Goal: Information Seeking & Learning: Understand process/instructions

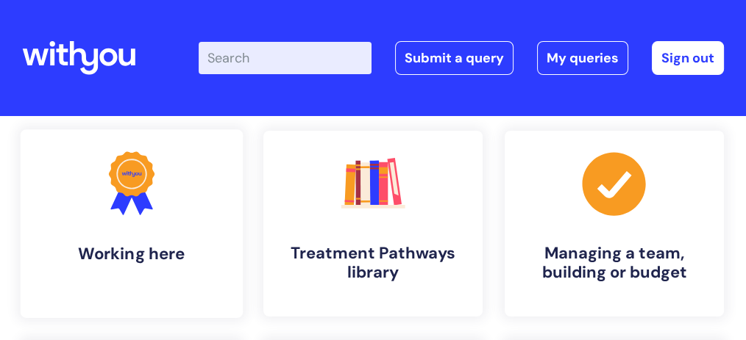
click at [138, 187] on icon at bounding box center [132, 173] width 46 height 45
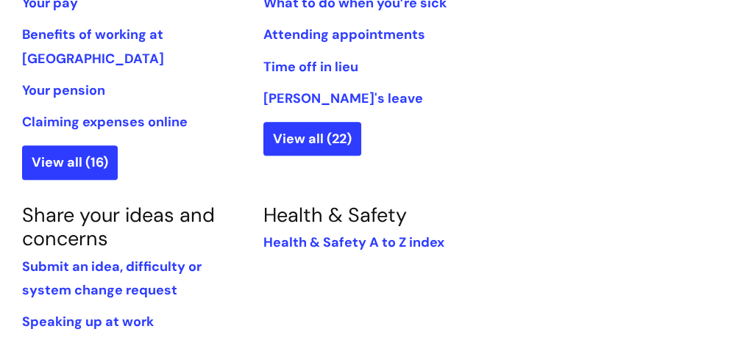
scroll to position [1176, 0]
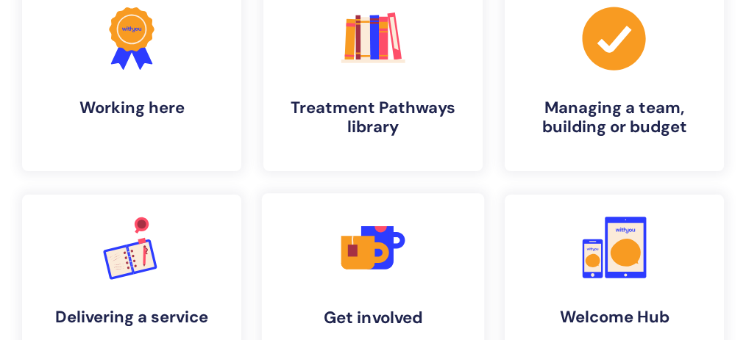
scroll to position [147, 0]
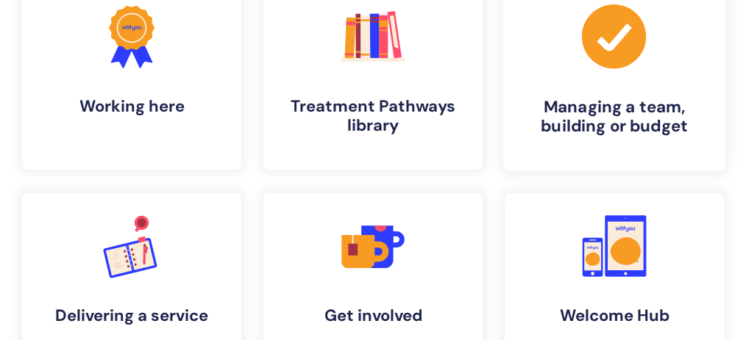
click at [586, 113] on h4 "Managing a team, building or budget" at bounding box center [614, 117] width 199 height 40
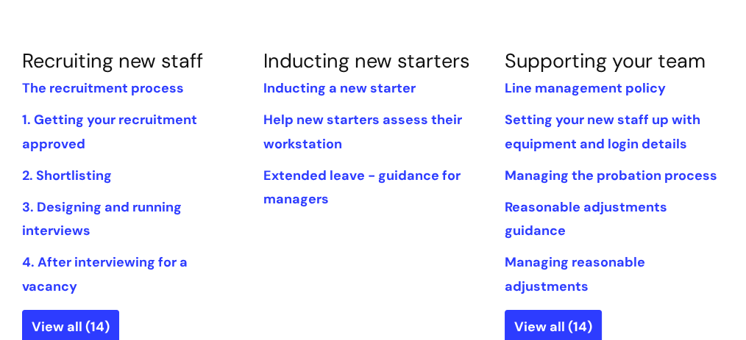
scroll to position [343, 0]
click at [335, 89] on link "Inducting a new starter" at bounding box center [339, 88] width 152 height 18
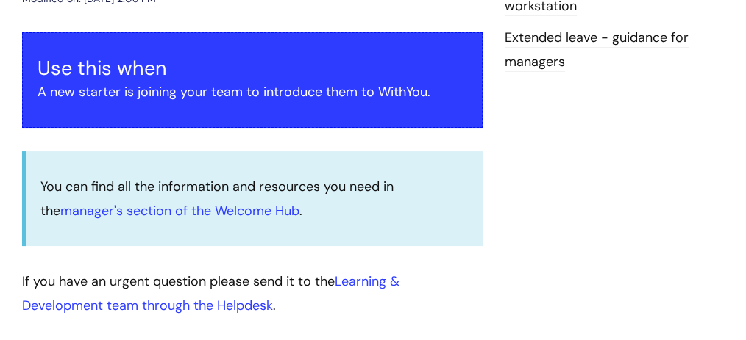
scroll to position [392, 0]
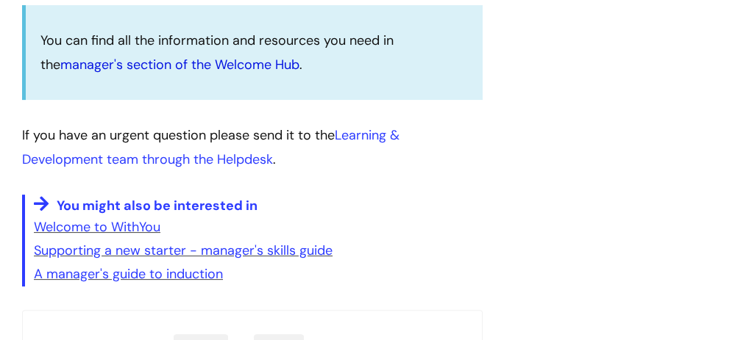
click at [214, 60] on link "manager's section of the Welcome Hub" at bounding box center [179, 65] width 239 height 18
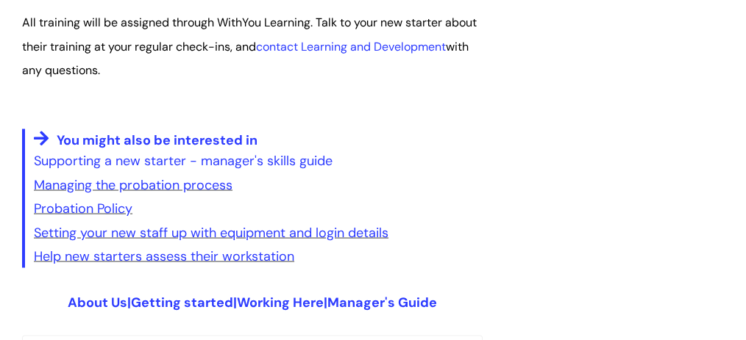
scroll to position [2794, 0]
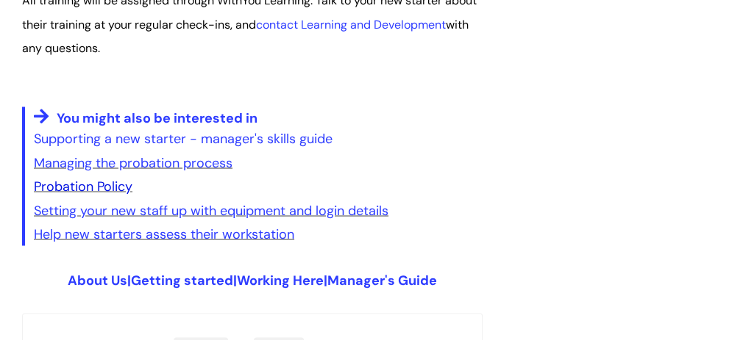
click at [107, 191] on link "Probation Policy" at bounding box center [83, 186] width 99 height 18
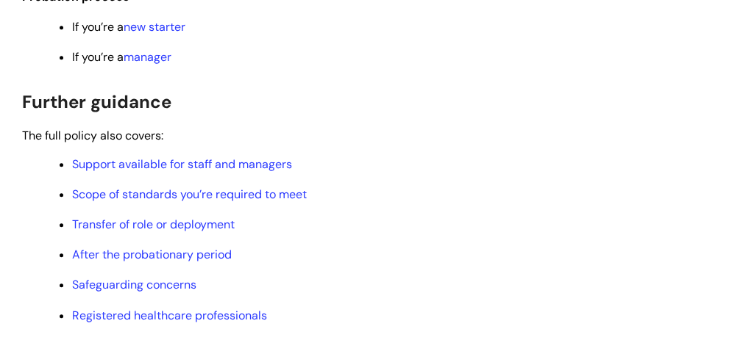
scroll to position [1225, 0]
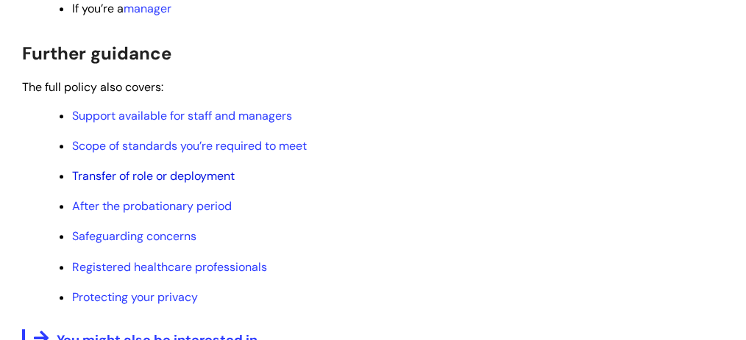
click at [215, 184] on link "Transfer of role or deployment" at bounding box center [153, 175] width 162 height 15
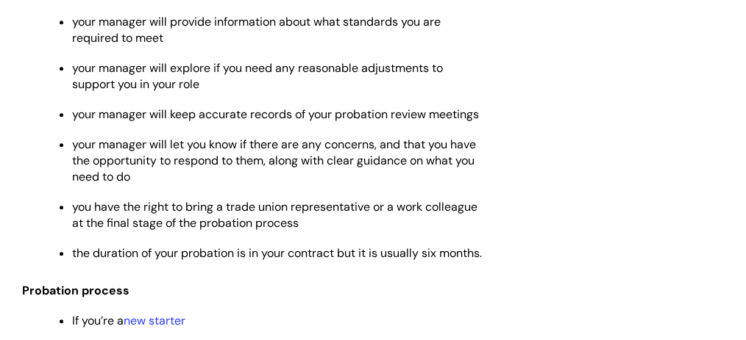
scroll to position [1078, 0]
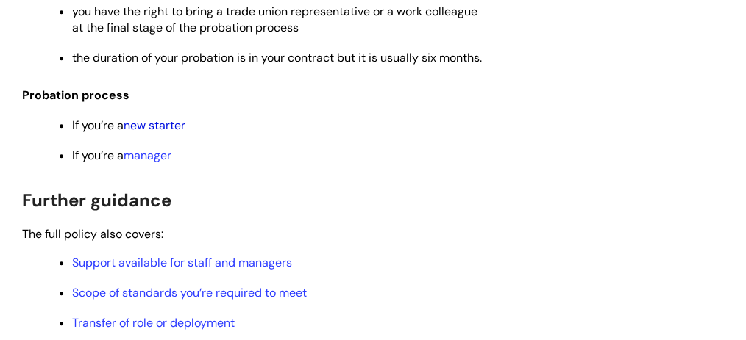
click at [168, 133] on link "new starter" at bounding box center [155, 125] width 62 height 15
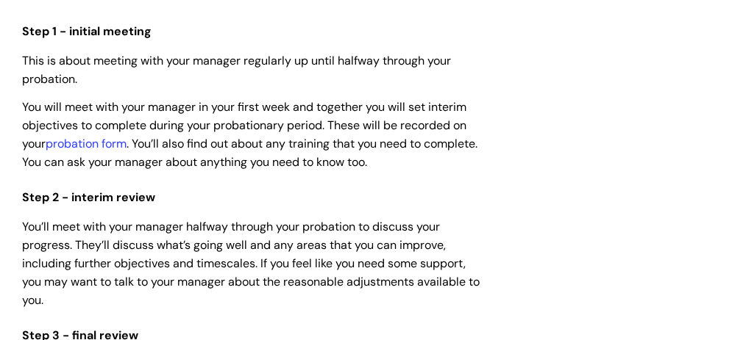
scroll to position [882, 0]
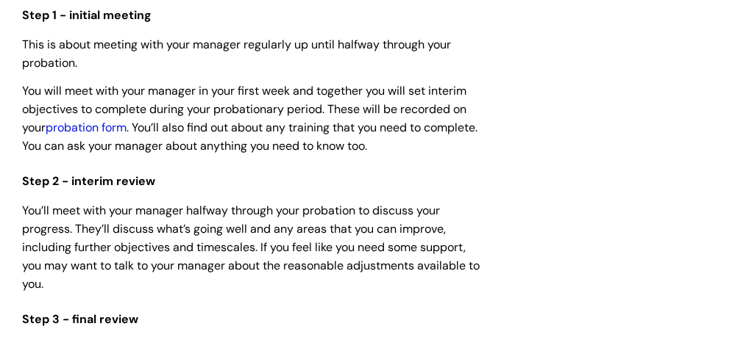
click at [118, 129] on link "probation form" at bounding box center [86, 127] width 81 height 15
